Goal: Task Accomplishment & Management: Complete application form

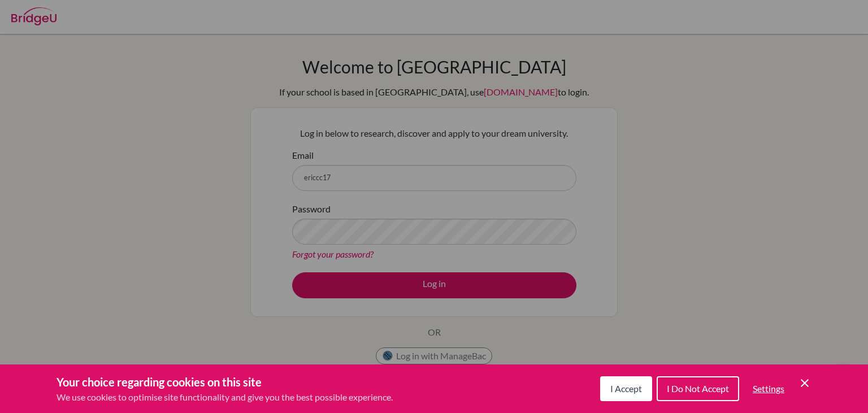
click at [633, 385] on span "I Accept" at bounding box center [626, 388] width 32 height 11
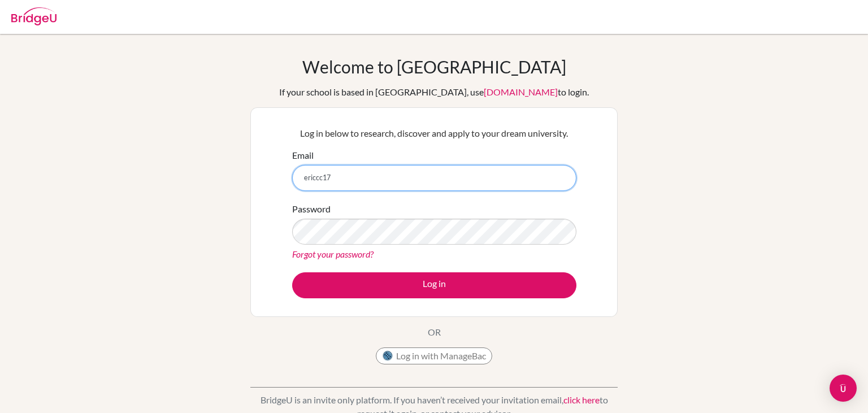
click at [434, 176] on input "ericcc17" at bounding box center [434, 178] width 284 height 26
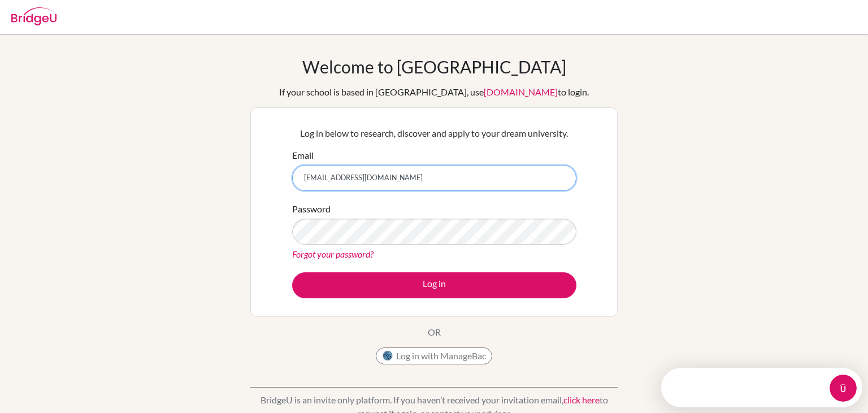
type input "[EMAIL_ADDRESS][DOMAIN_NAME]"
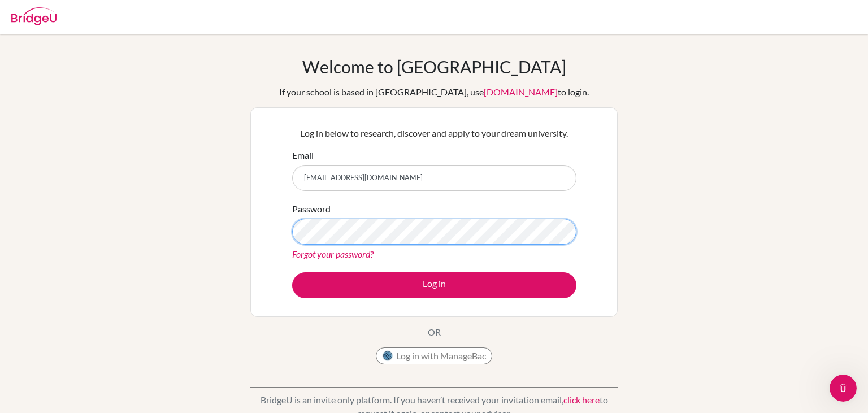
click at [292, 272] on button "Log in" at bounding box center [434, 285] width 284 height 26
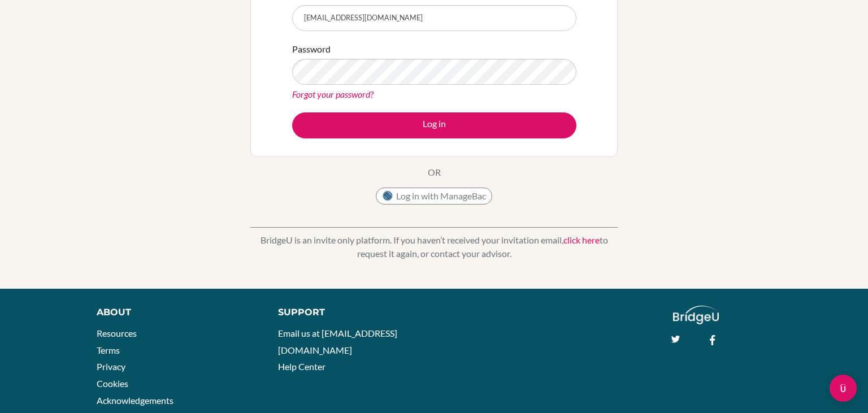
scroll to position [142, 0]
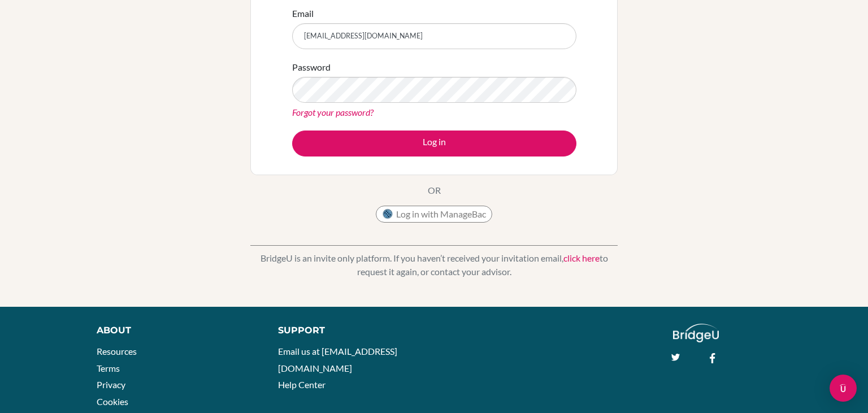
click at [588, 259] on link "click here" at bounding box center [581, 258] width 36 height 11
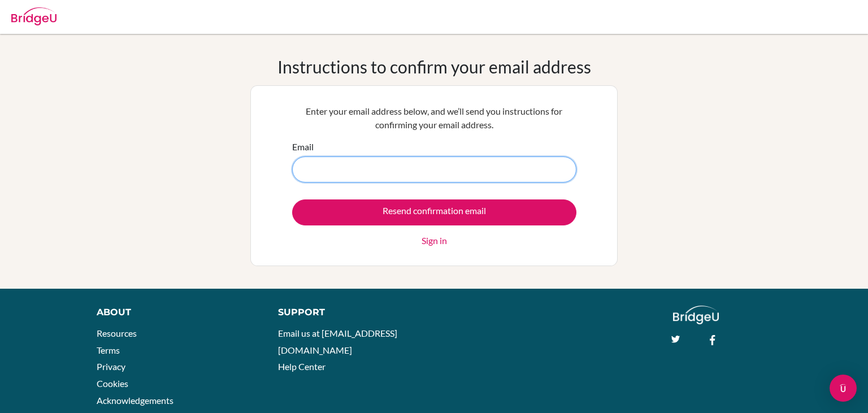
click at [451, 166] on input "Email" at bounding box center [434, 170] width 284 height 26
click at [438, 174] on input "Email" at bounding box center [434, 170] width 284 height 26
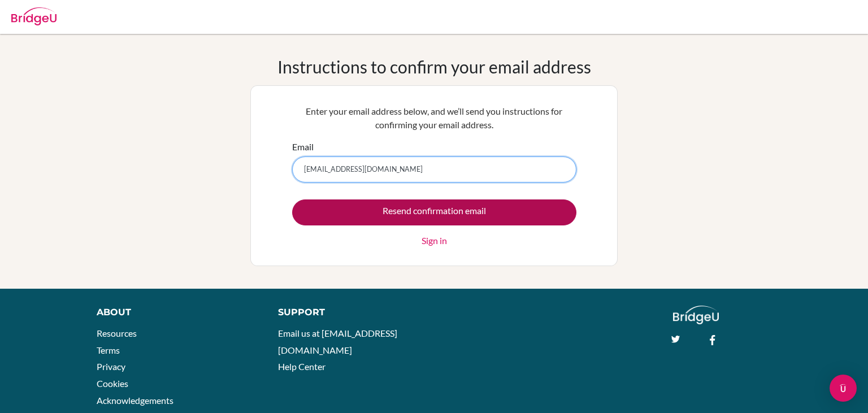
type input "ericcc170@gmail.com"
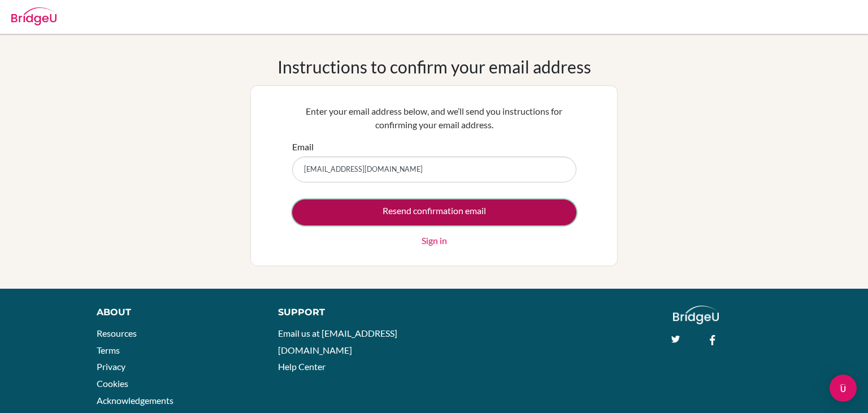
click at [475, 214] on input "Resend confirmation email" at bounding box center [434, 213] width 284 height 26
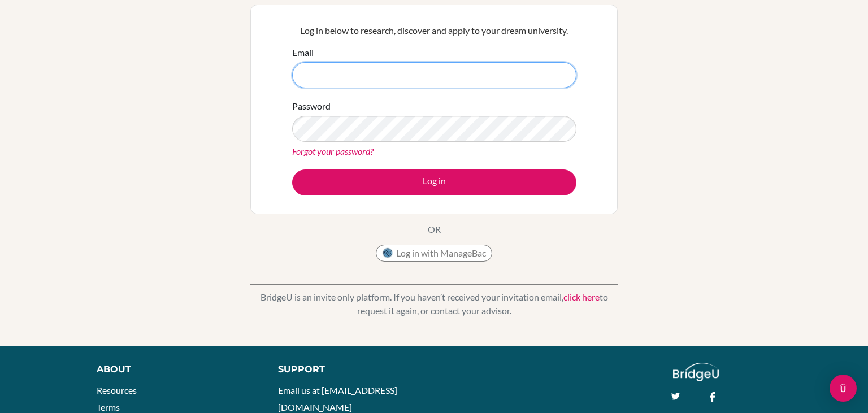
scroll to position [146, 0]
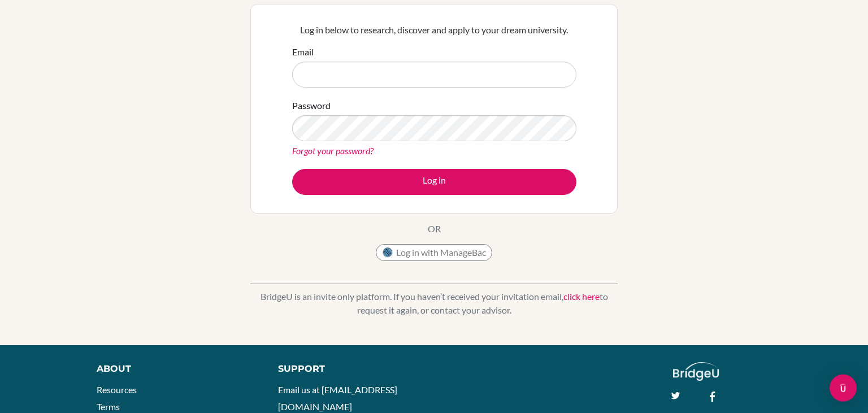
click at [590, 297] on link "click here" at bounding box center [581, 296] width 36 height 11
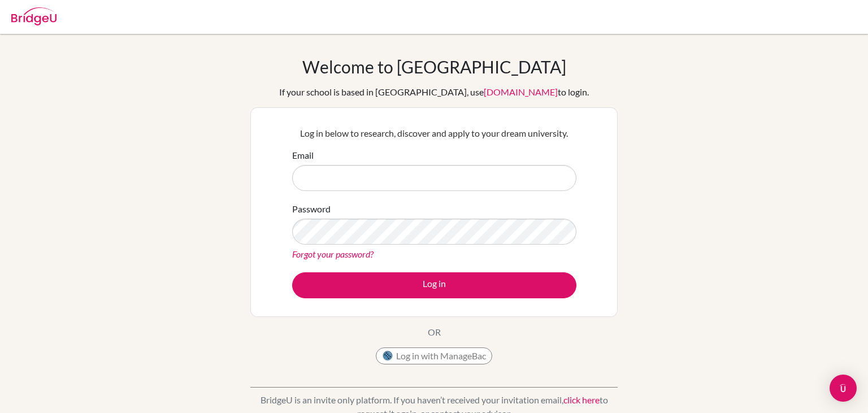
click at [390, 174] on input "Email" at bounding box center [434, 178] width 284 height 26
type input "[EMAIL_ADDRESS][DOMAIN_NAME]"
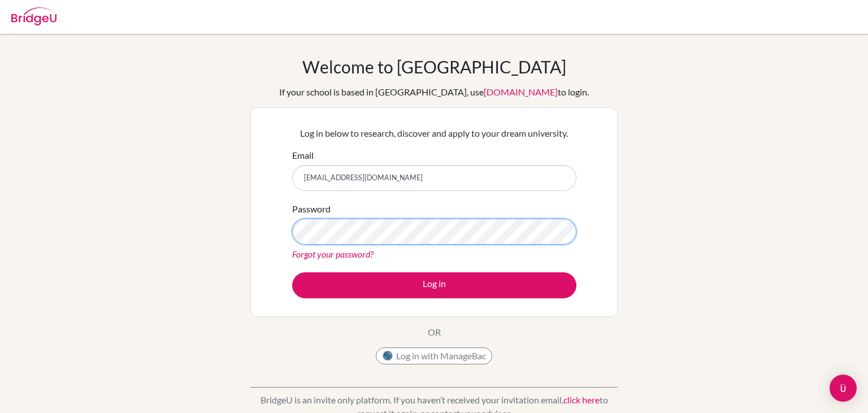
click at [292, 272] on button "Log in" at bounding box center [434, 285] width 284 height 26
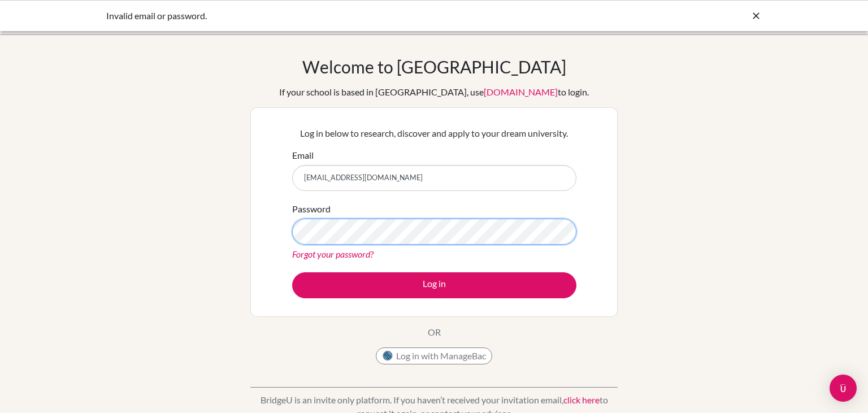
click at [292, 272] on button "Log in" at bounding box center [434, 285] width 284 height 26
